Goal: Task Accomplishment & Management: Manage account settings

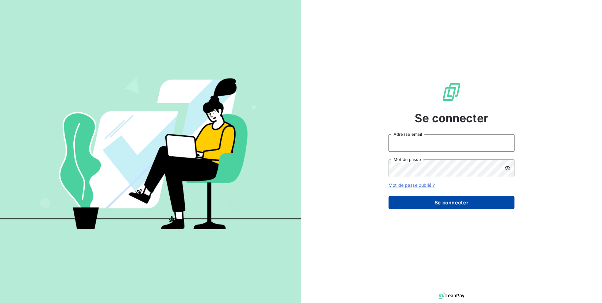
type input "[EMAIL_ADDRESS][DOMAIN_NAME]"
click at [434, 204] on button "Se connecter" at bounding box center [452, 202] width 126 height 13
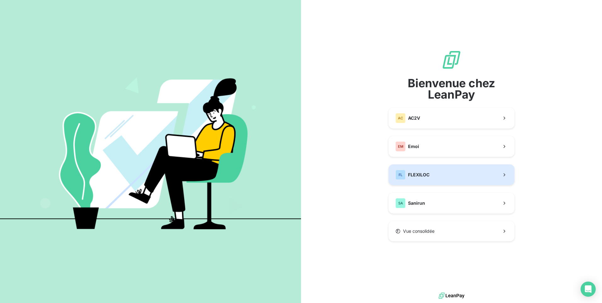
click at [436, 178] on button "FL FLEXILOC" at bounding box center [452, 174] width 126 height 21
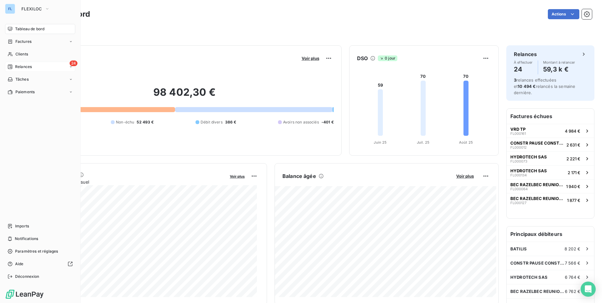
click at [71, 65] on span "24" at bounding box center [74, 63] width 8 height 6
